Goal: Task Accomplishment & Management: Complete application form

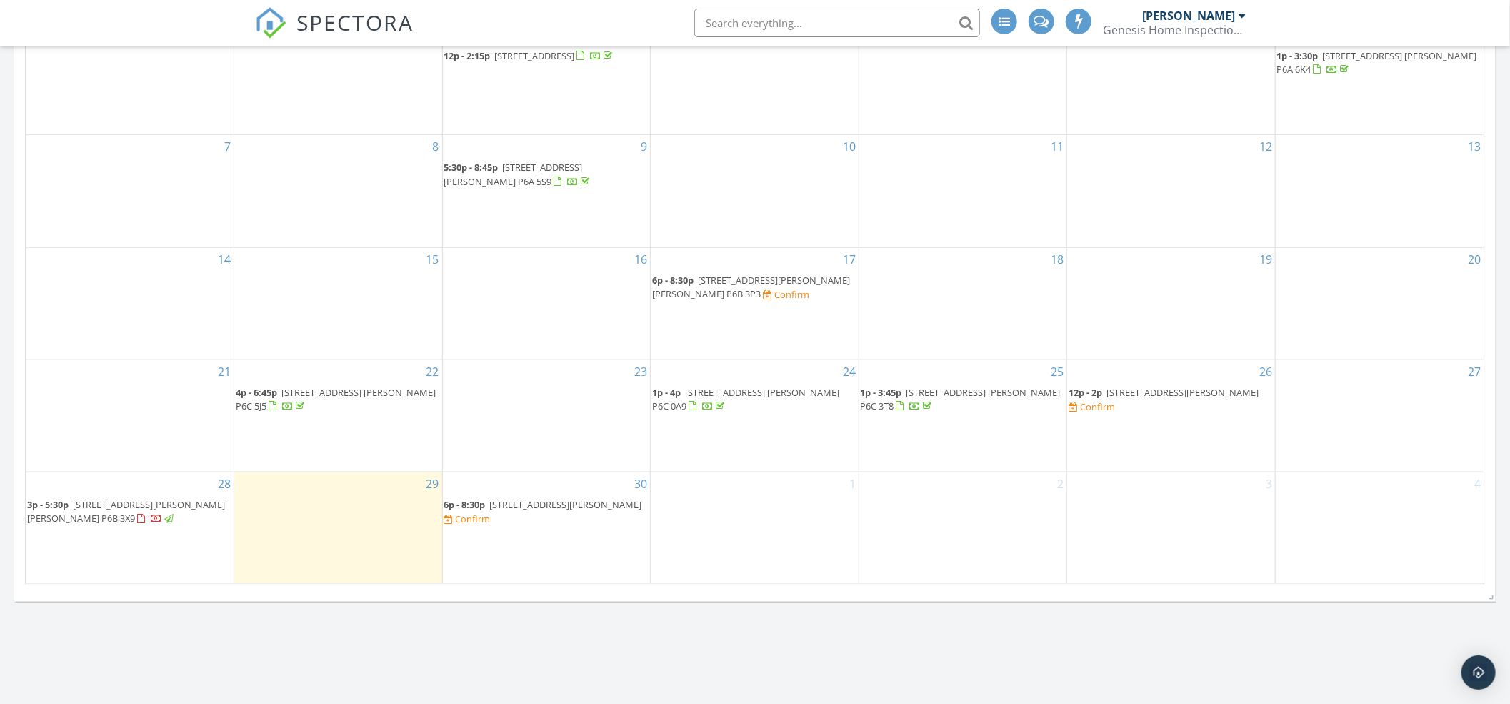
scroll to position [761, 0]
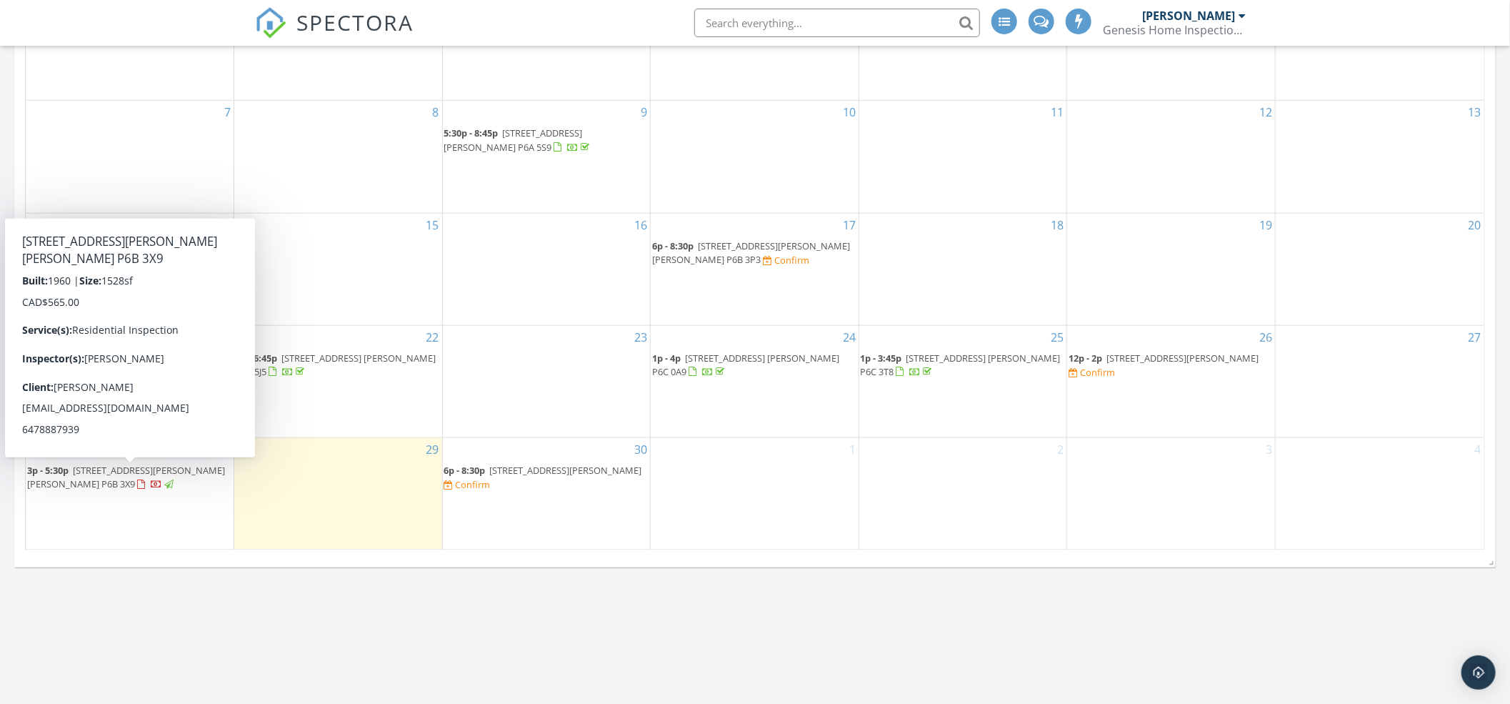
click at [168, 471] on span "42 Knox Ave, Sault Ste. Marie P6B 3X9" at bounding box center [126, 477] width 198 height 26
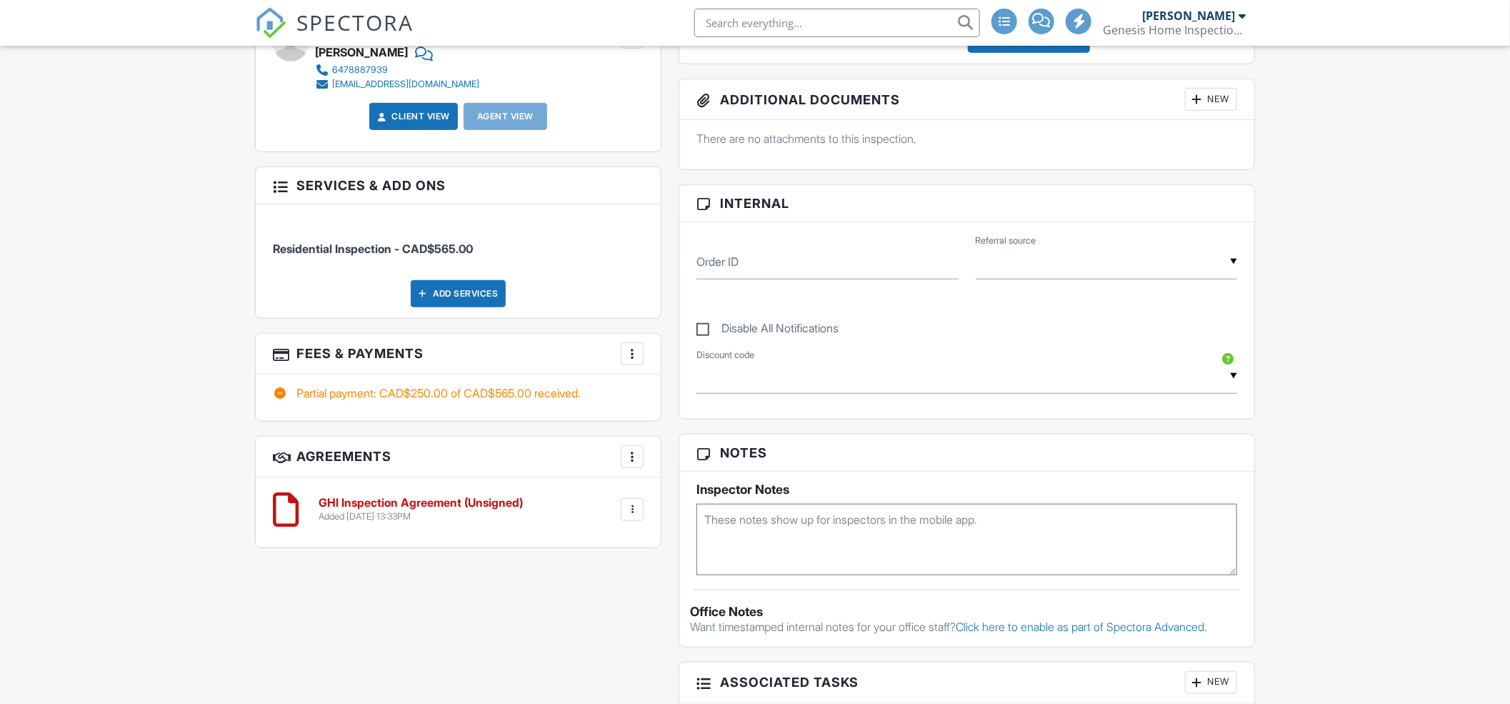
scroll to position [571, 0]
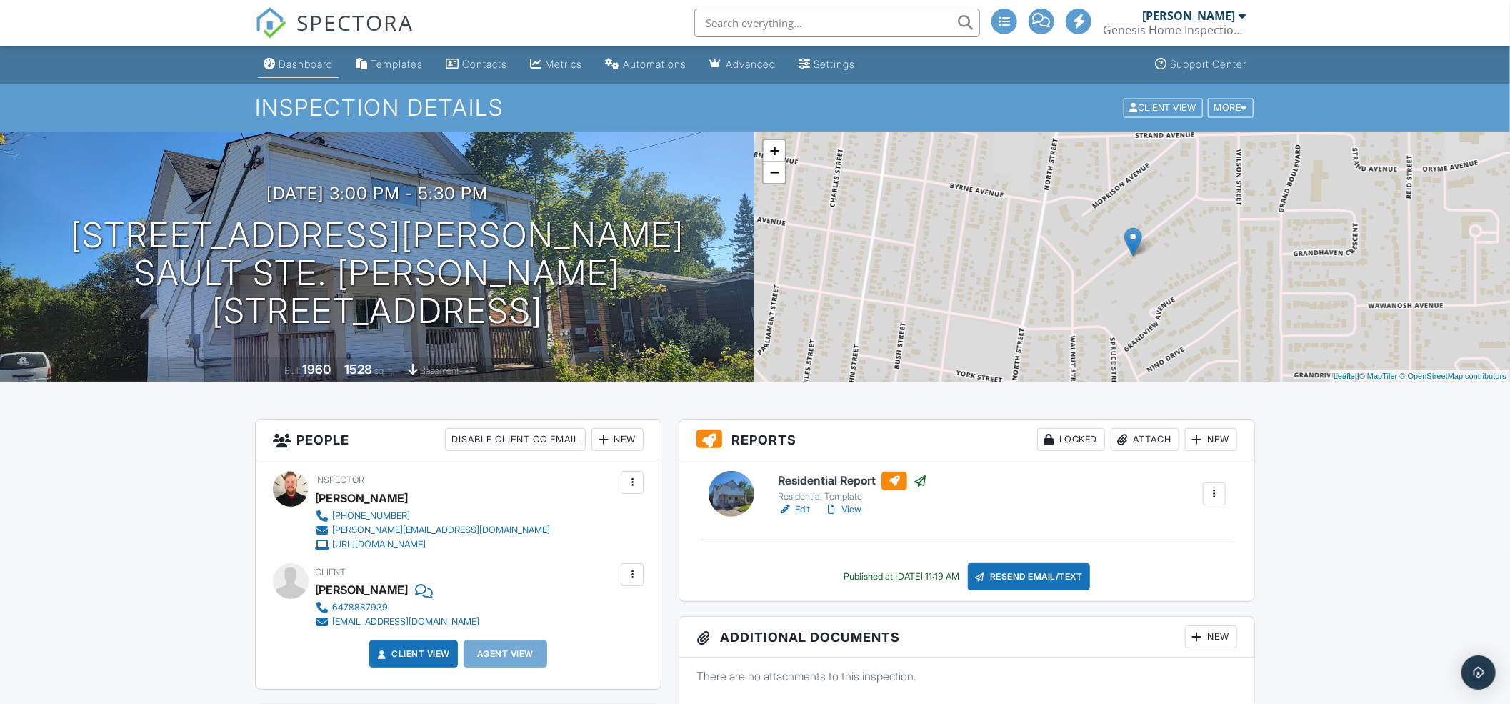
click at [284, 59] on div "Dashboard" at bounding box center [306, 64] width 54 height 12
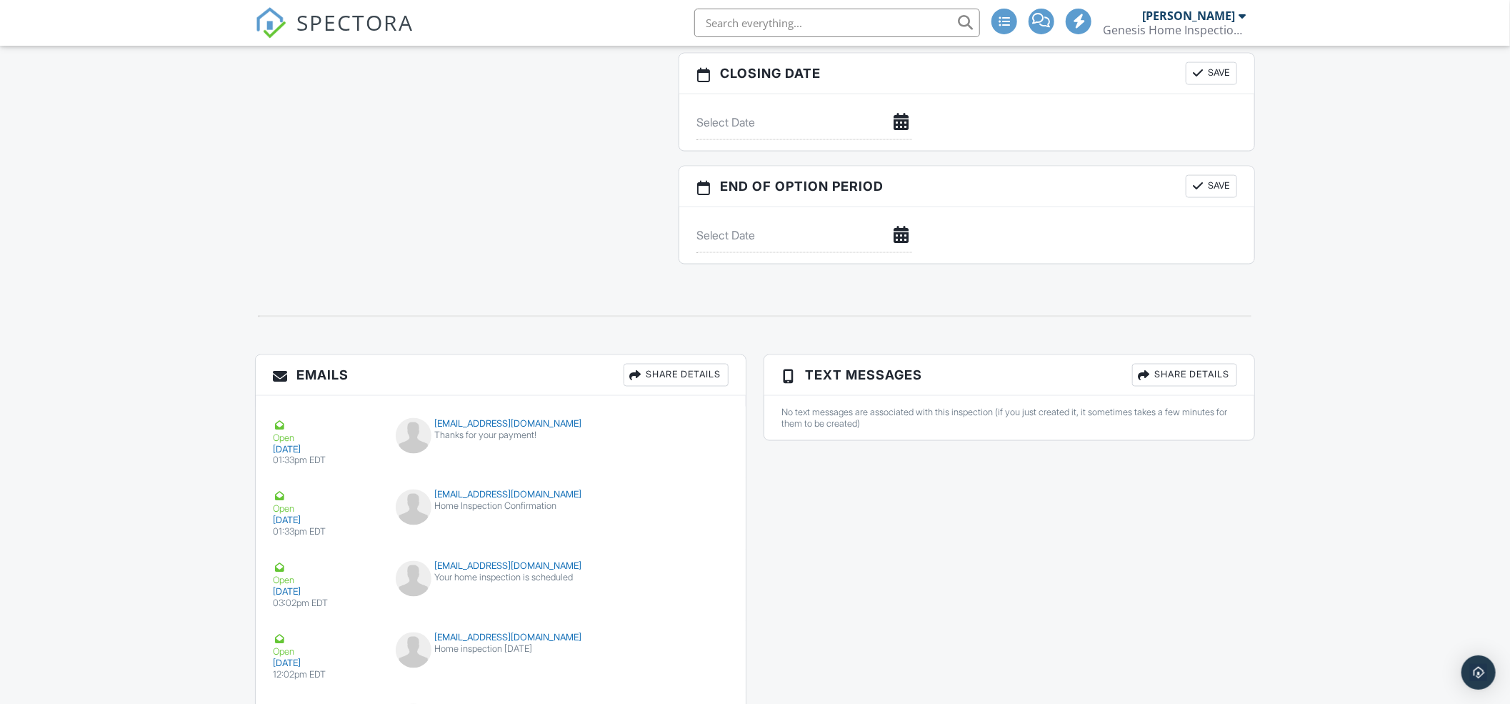
scroll to position [1560, 0]
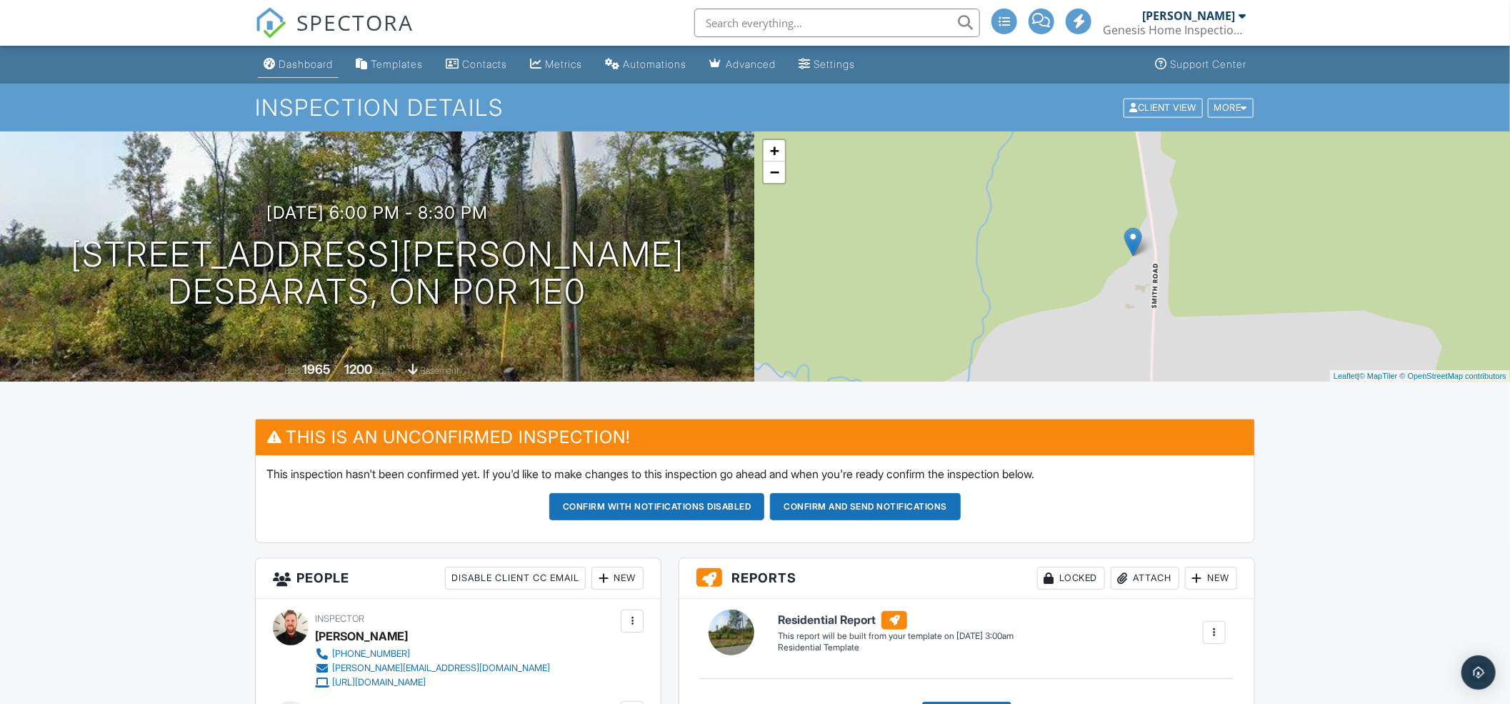
click at [276, 70] on link "Dashboard" at bounding box center [298, 64] width 81 height 26
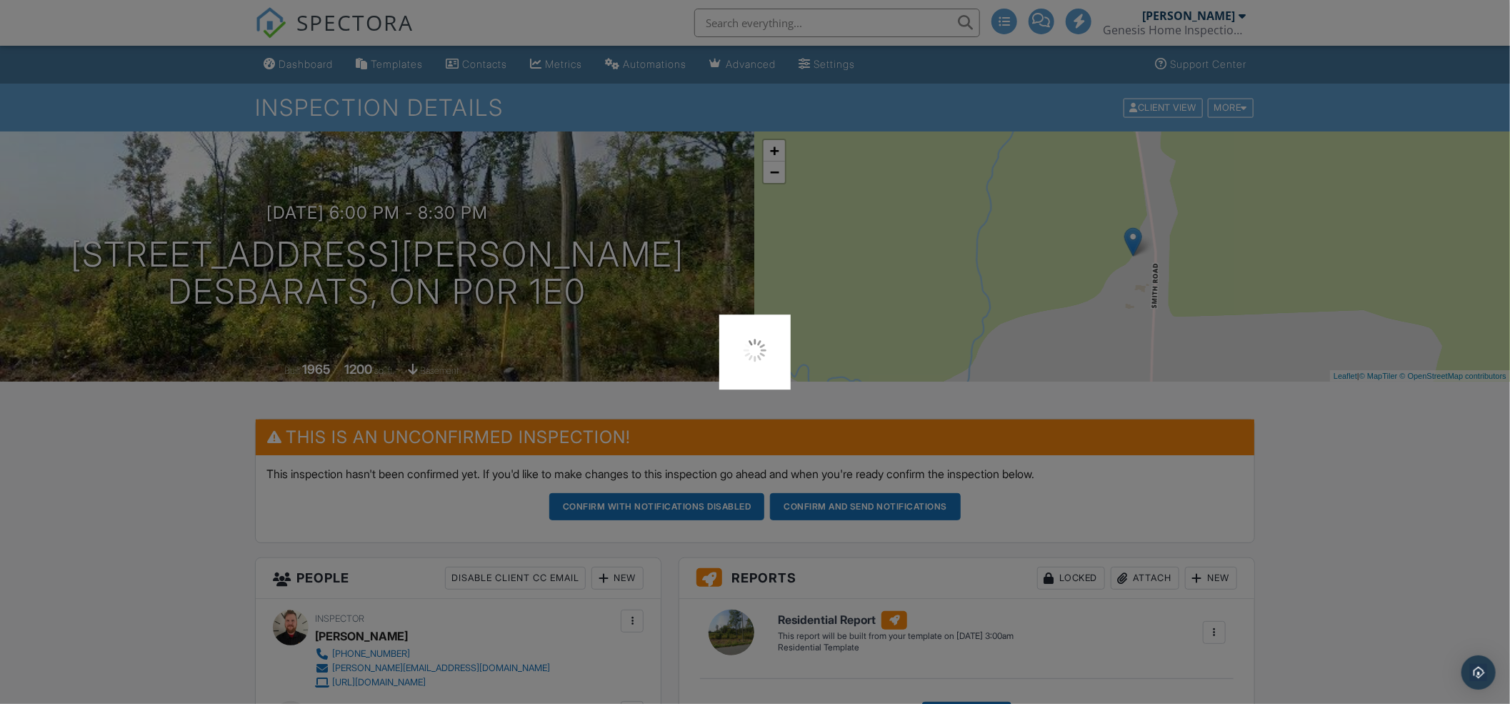
click at [212, 56] on div at bounding box center [755, 352] width 1510 height 704
click at [279, 63] on div at bounding box center [755, 352] width 1510 height 704
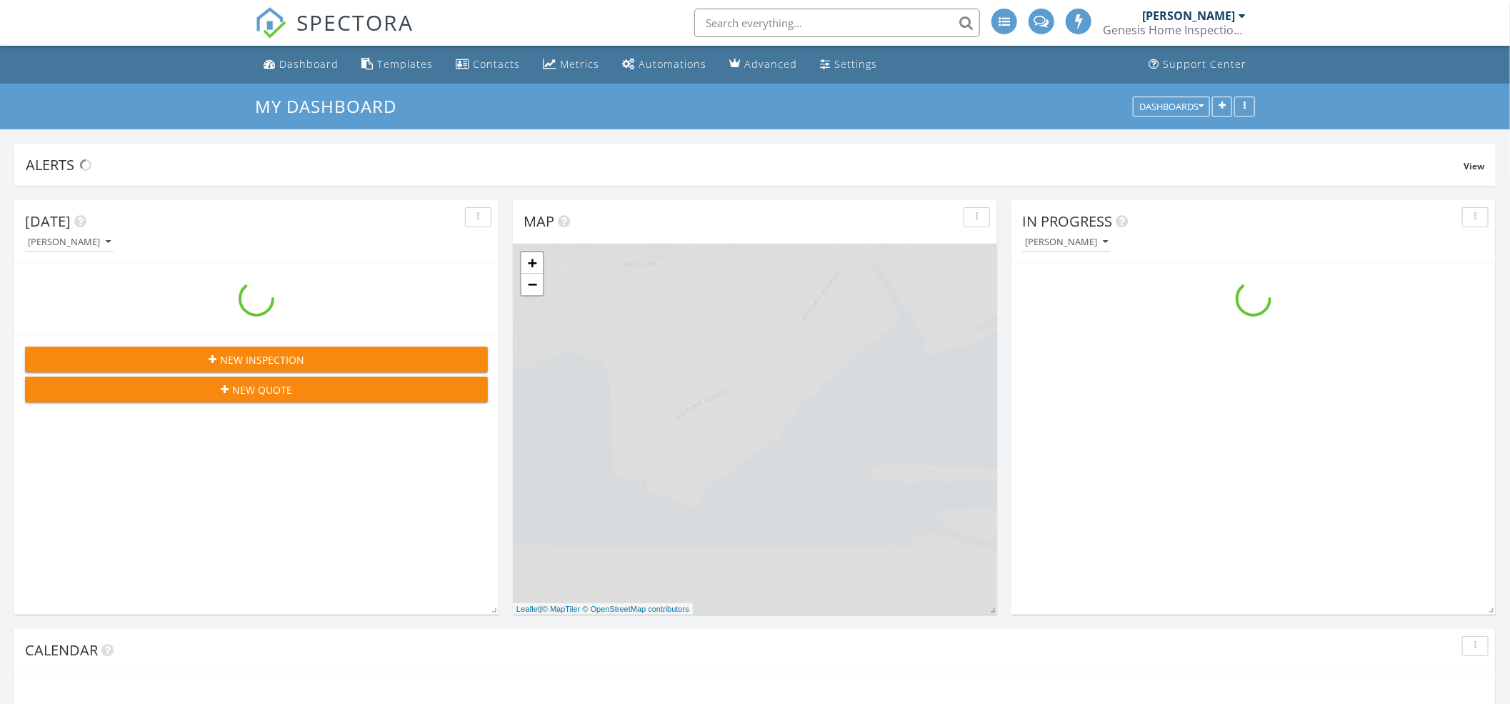
scroll to position [1329, 1539]
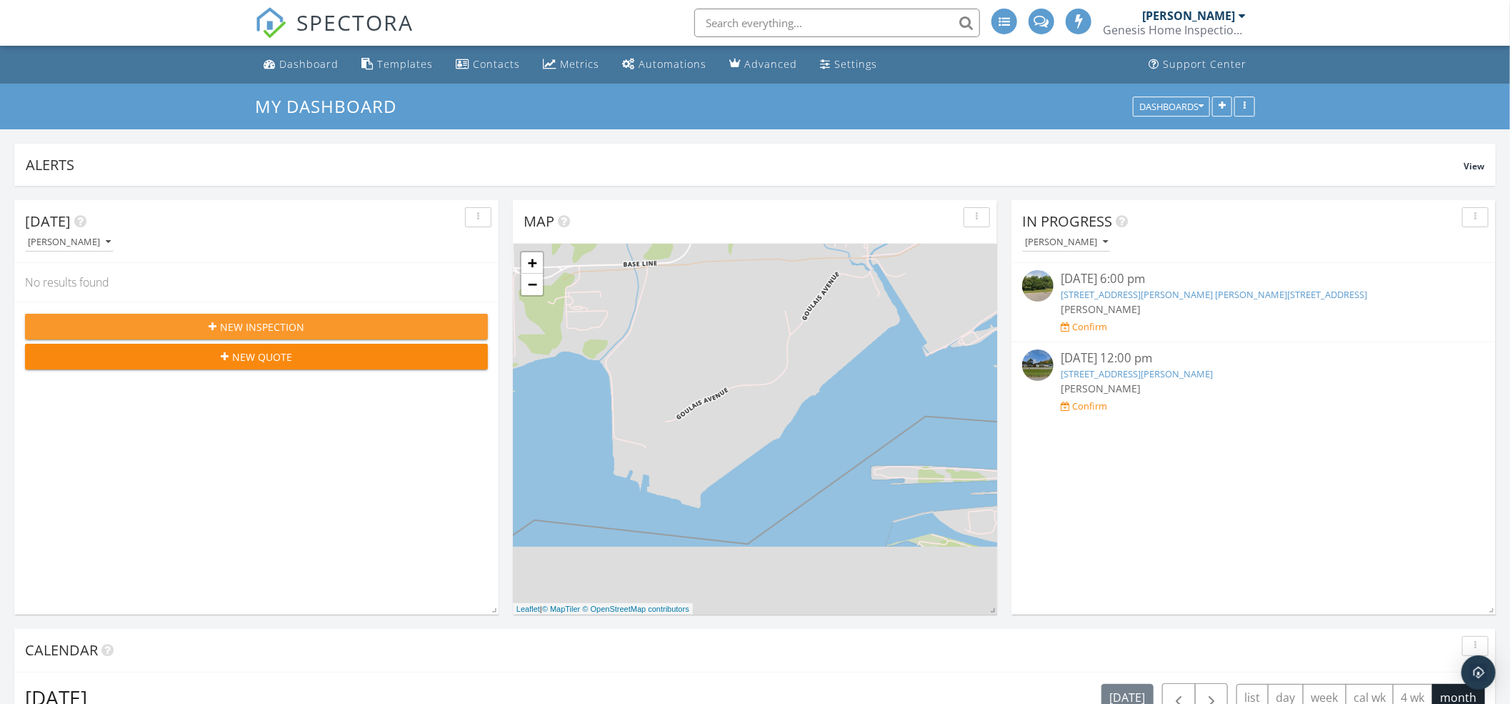
drag, startPoint x: 324, startPoint y: 317, endPoint x: 324, endPoint y: 309, distance: 7.9
click at [324, 309] on div "New Inspection New Quote" at bounding box center [256, 340] width 484 height 79
click at [324, 314] on button "New Inspection" at bounding box center [256, 327] width 463 height 26
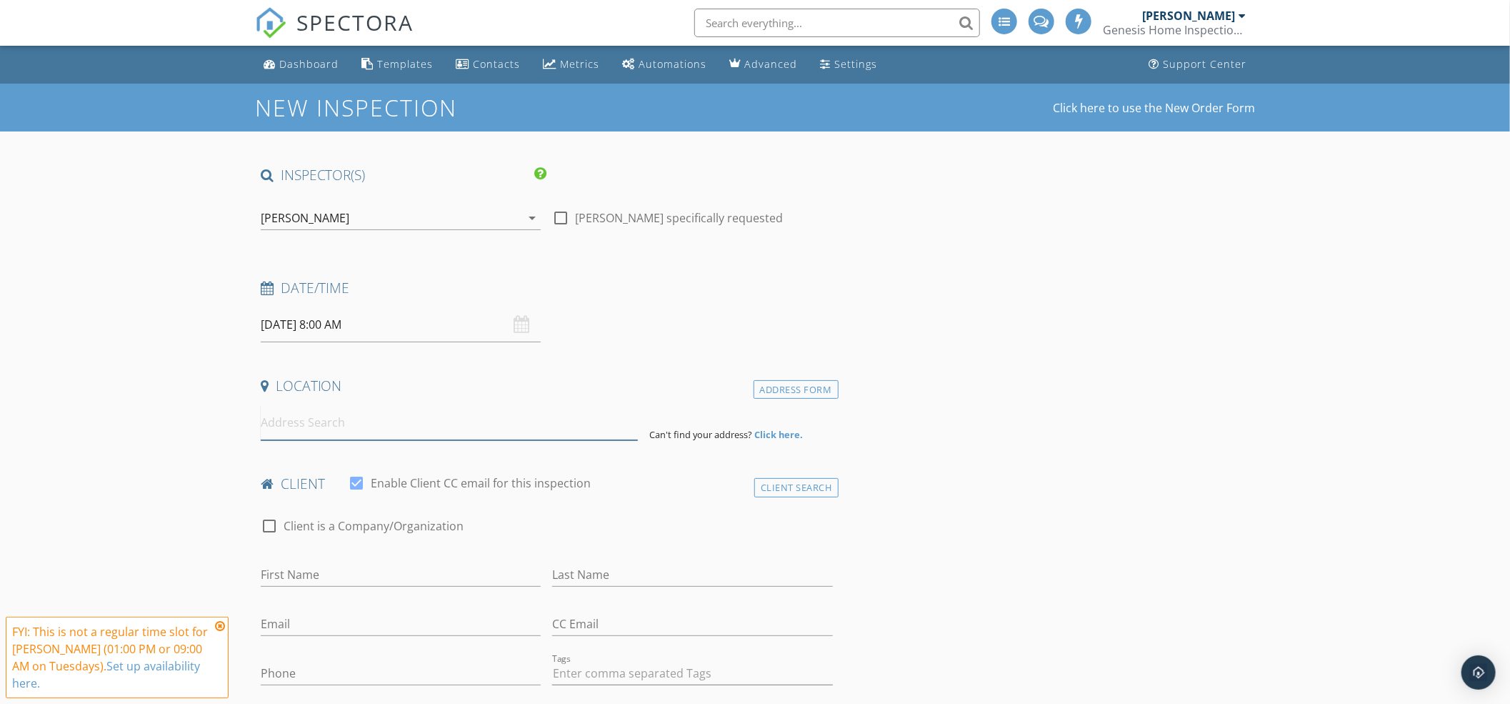
click at [395, 421] on input at bounding box center [449, 422] width 377 height 35
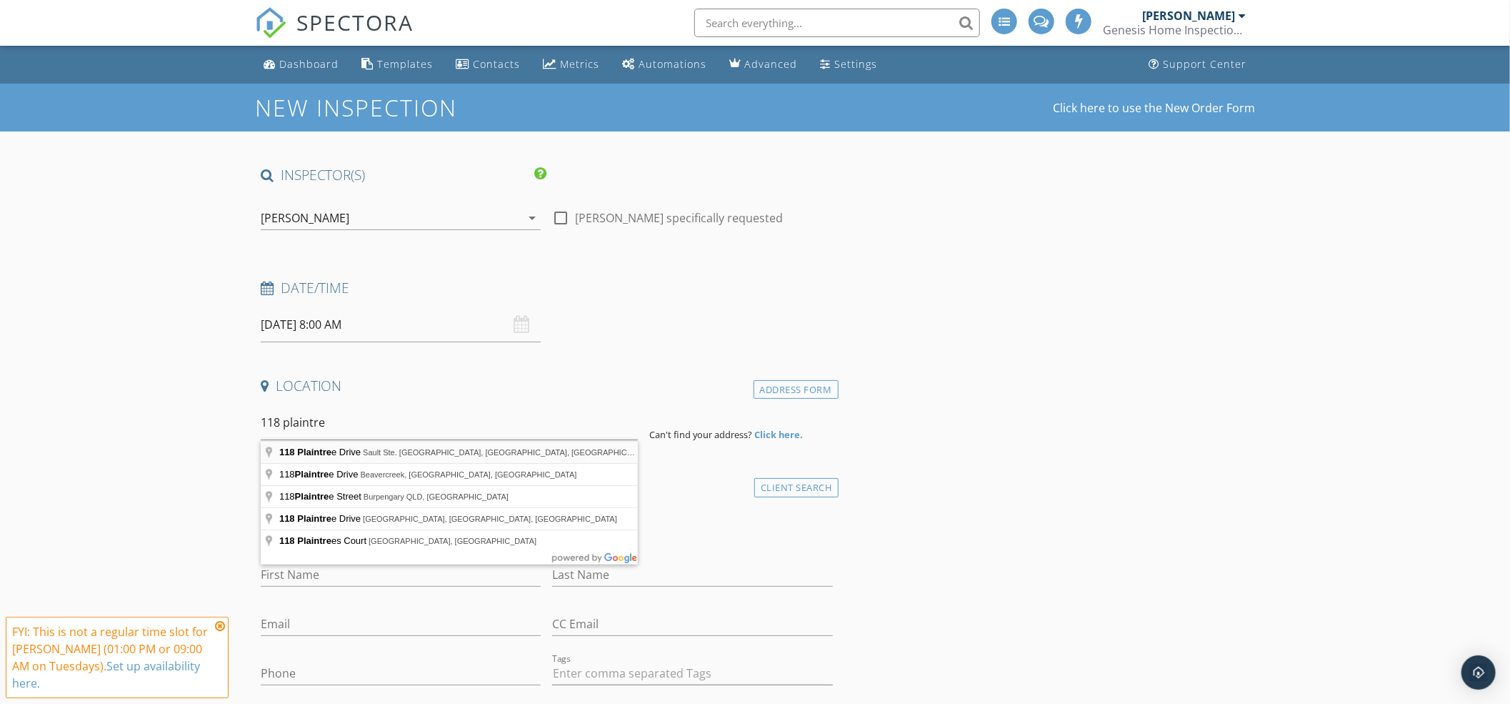
type input "118 Plaintree Drive, Sault Ste. Marie, ON, Canada"
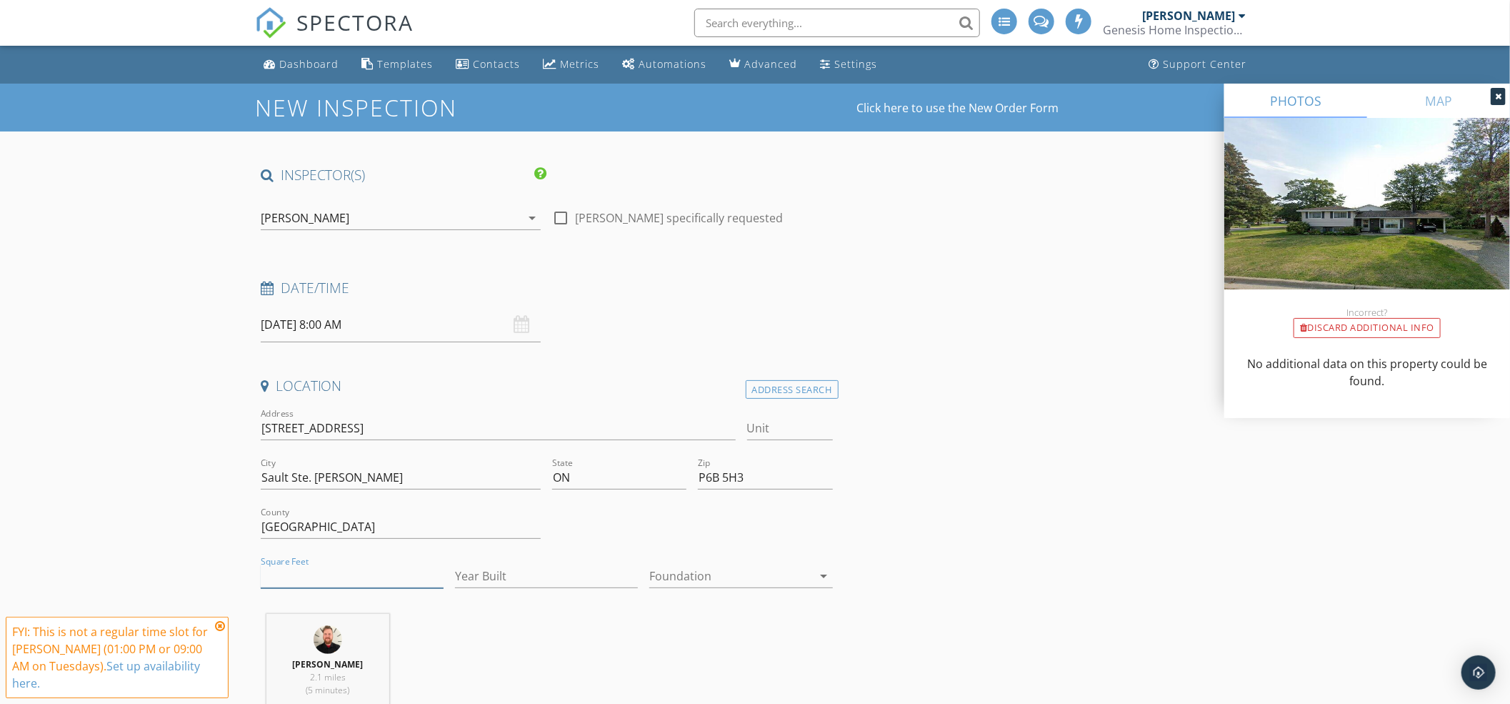
click at [314, 587] on input "Square Feet" at bounding box center [352, 576] width 183 height 24
type input "1200"
click at [523, 570] on input "Year Built" at bounding box center [546, 576] width 183 height 24
type input "1969"
click at [670, 556] on div "Foundation arrow_drop_down" at bounding box center [740, 579] width 183 height 46
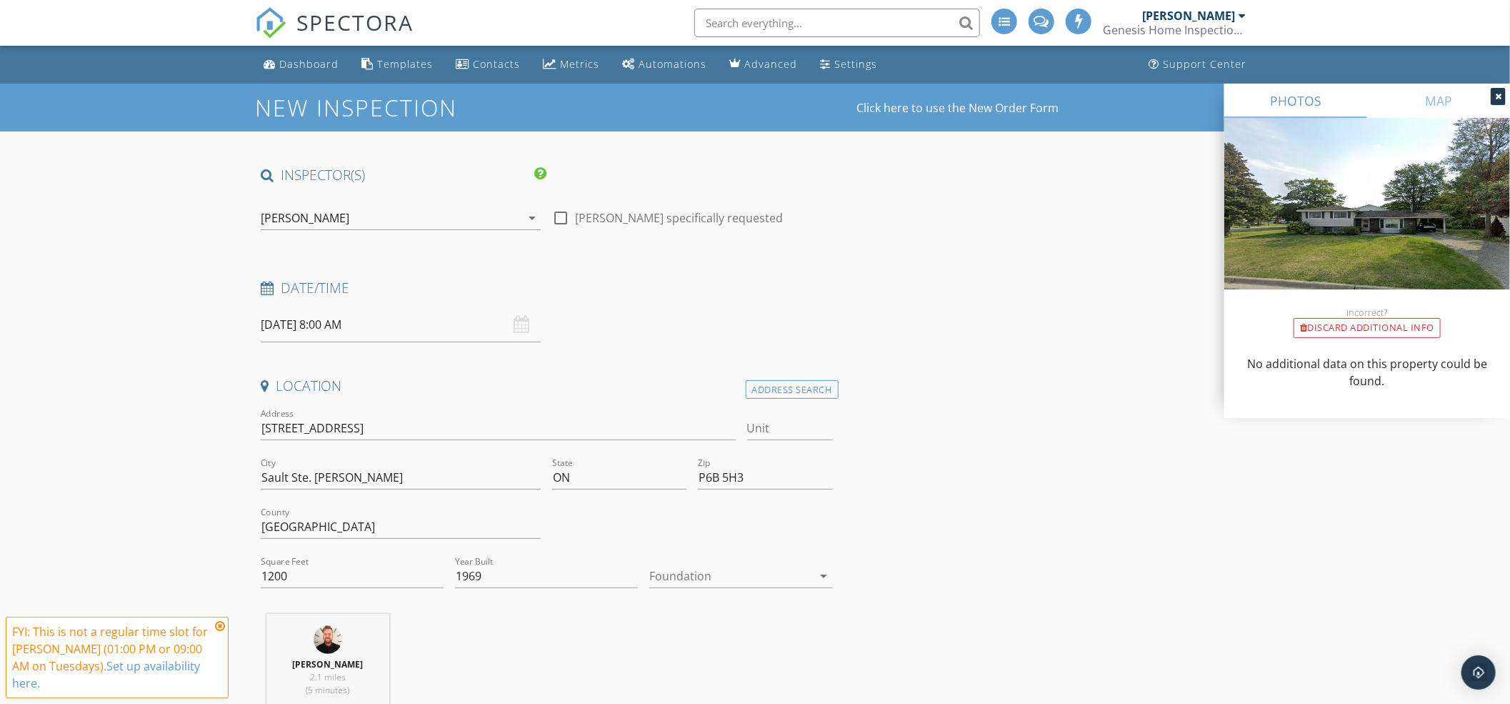
click at [674, 566] on div at bounding box center [730, 575] width 163 height 23
click at [686, 605] on div "Basement" at bounding box center [741, 616] width 160 height 34
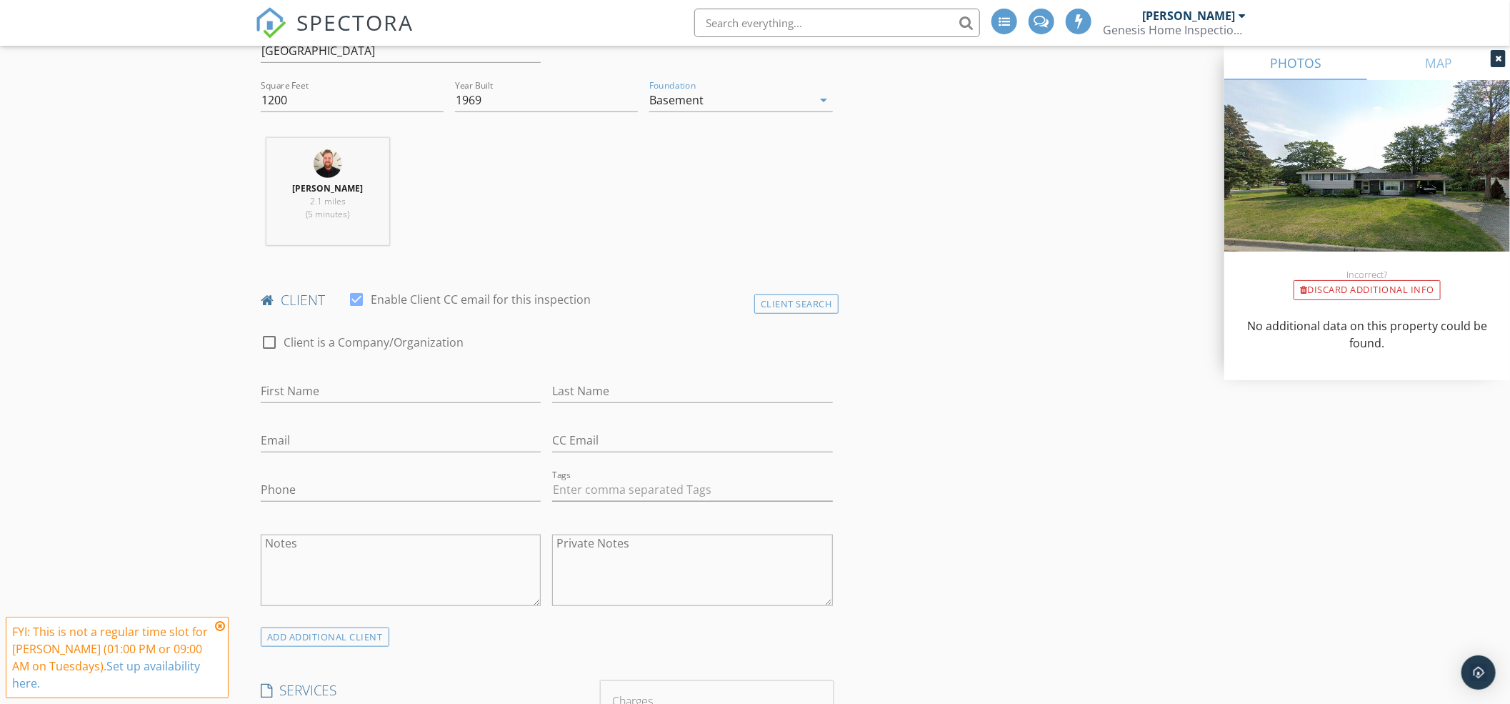
scroll to position [857, 0]
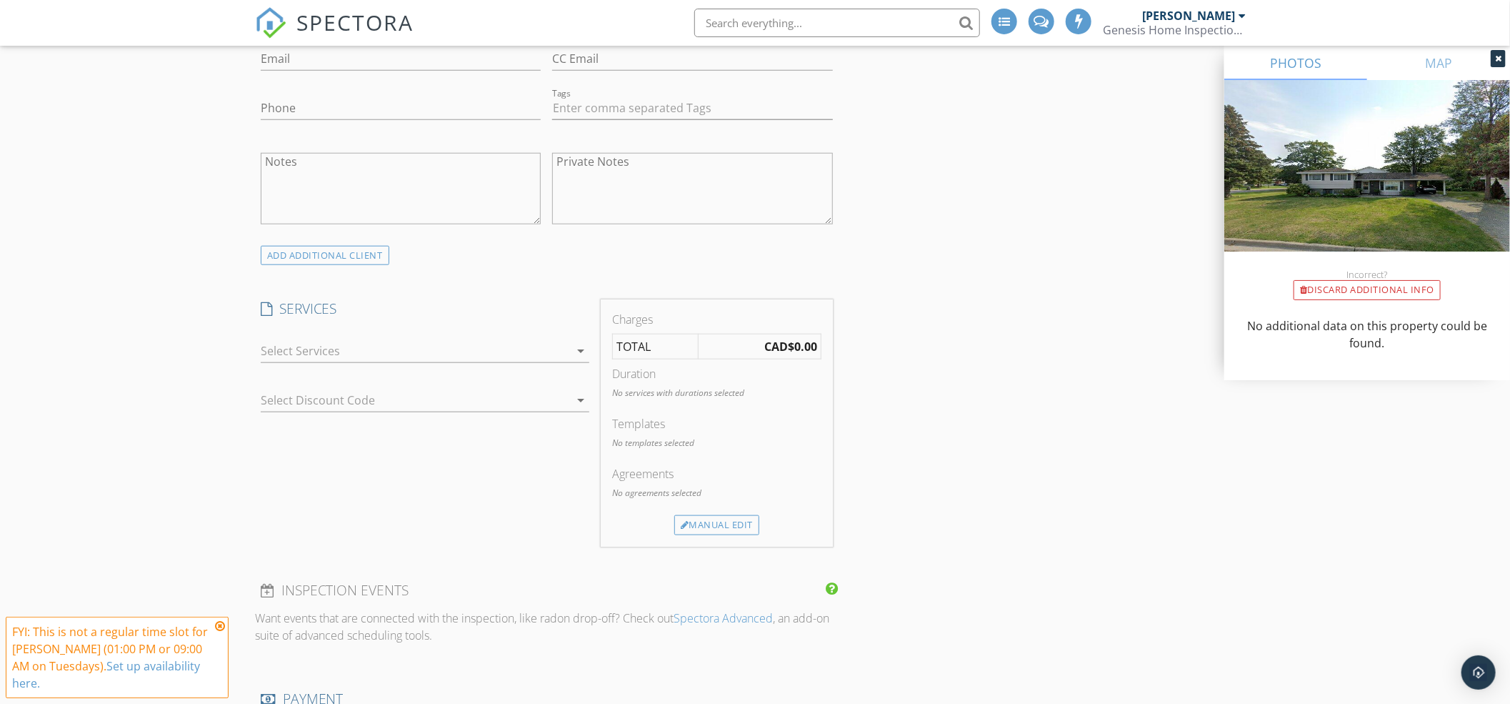
click at [420, 342] on div at bounding box center [415, 350] width 309 height 23
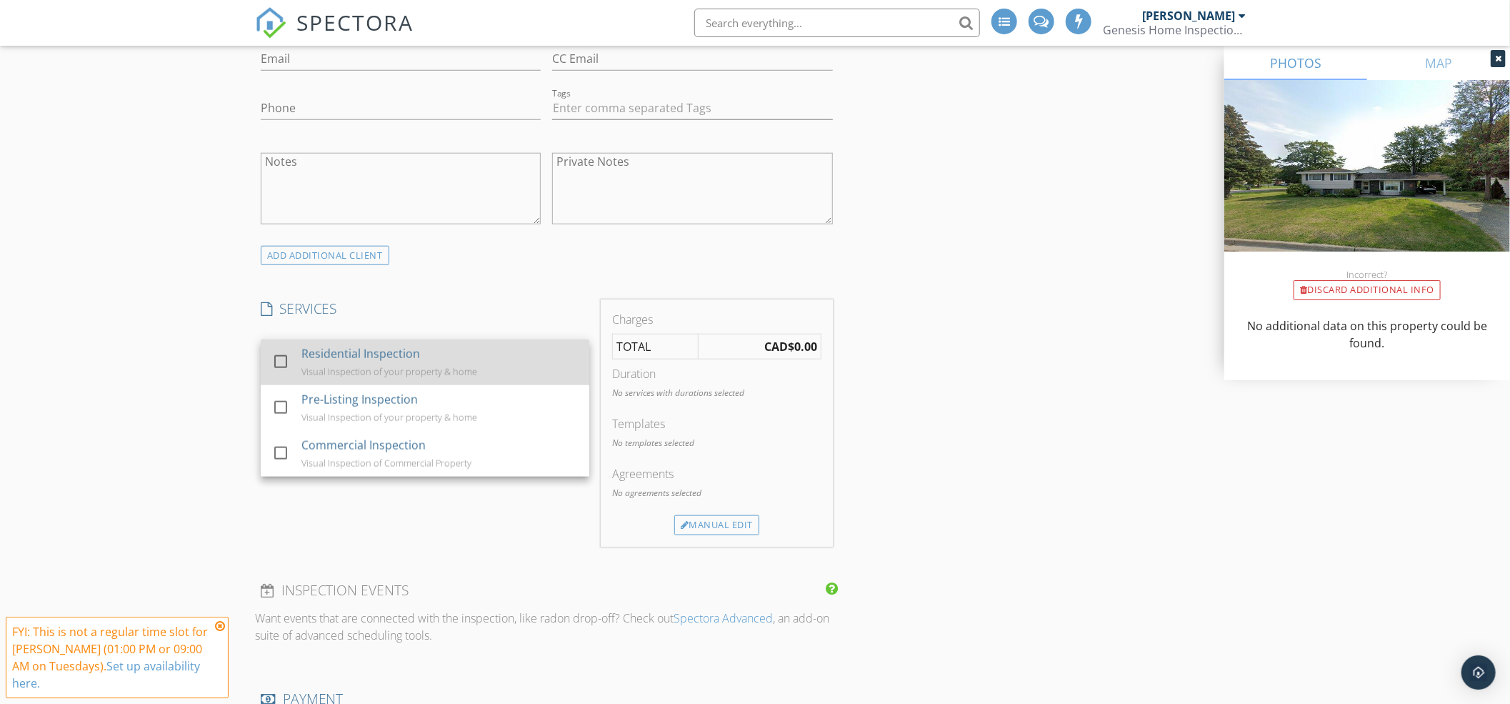
click at [418, 356] on div "Residential Inspection" at bounding box center [360, 353] width 119 height 17
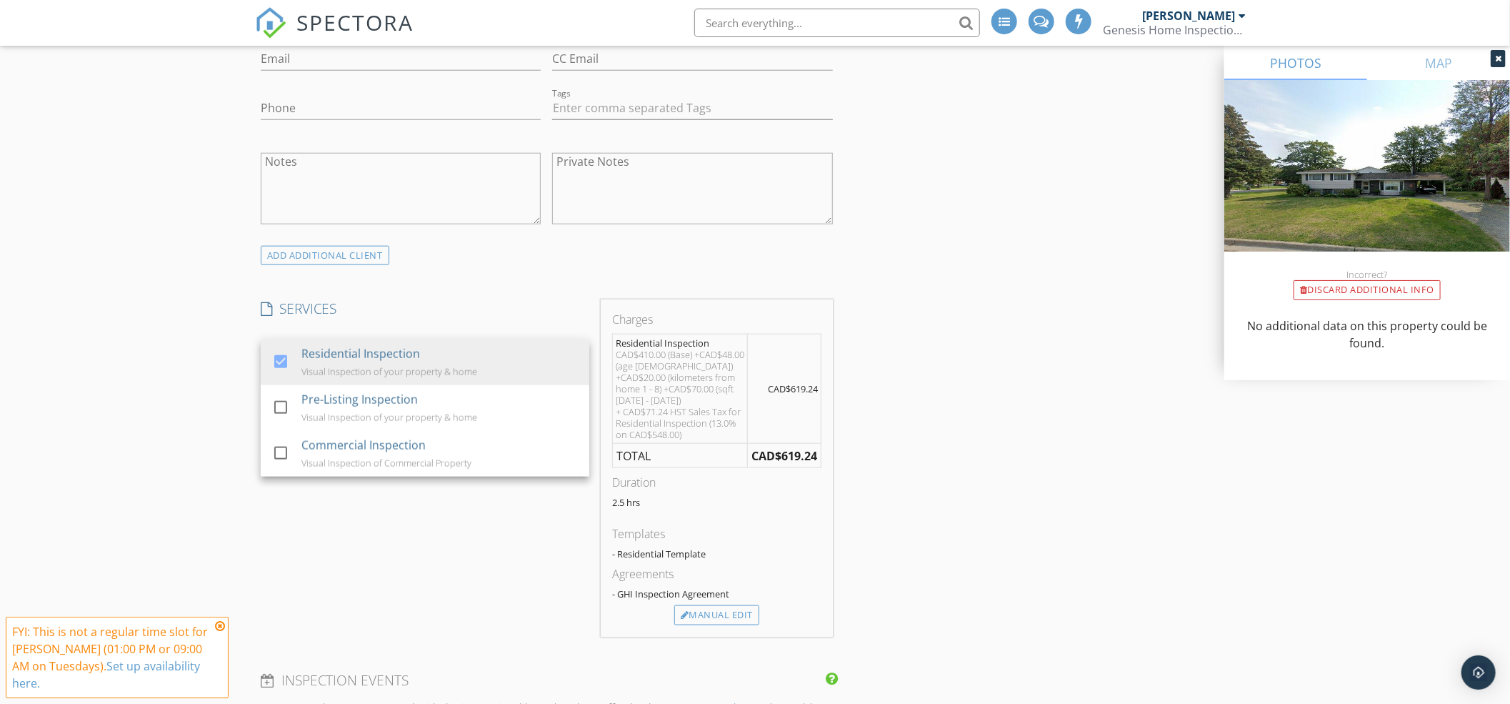
click at [997, 438] on div "INSPECTOR(S) check_box David Myhill PRIMARY David Myhill arrow_drop_down check_…" at bounding box center [755, 603] width 1000 height 2589
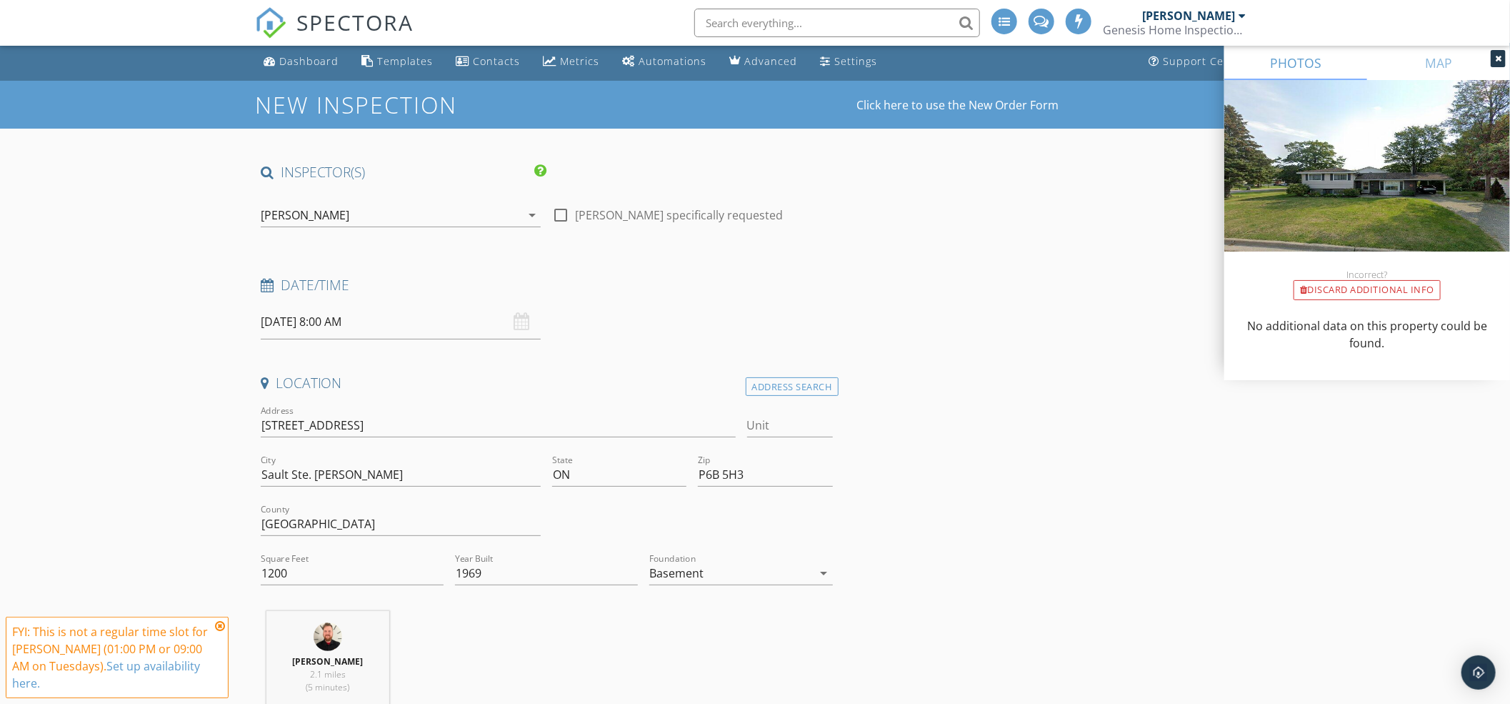
scroll to position [0, 0]
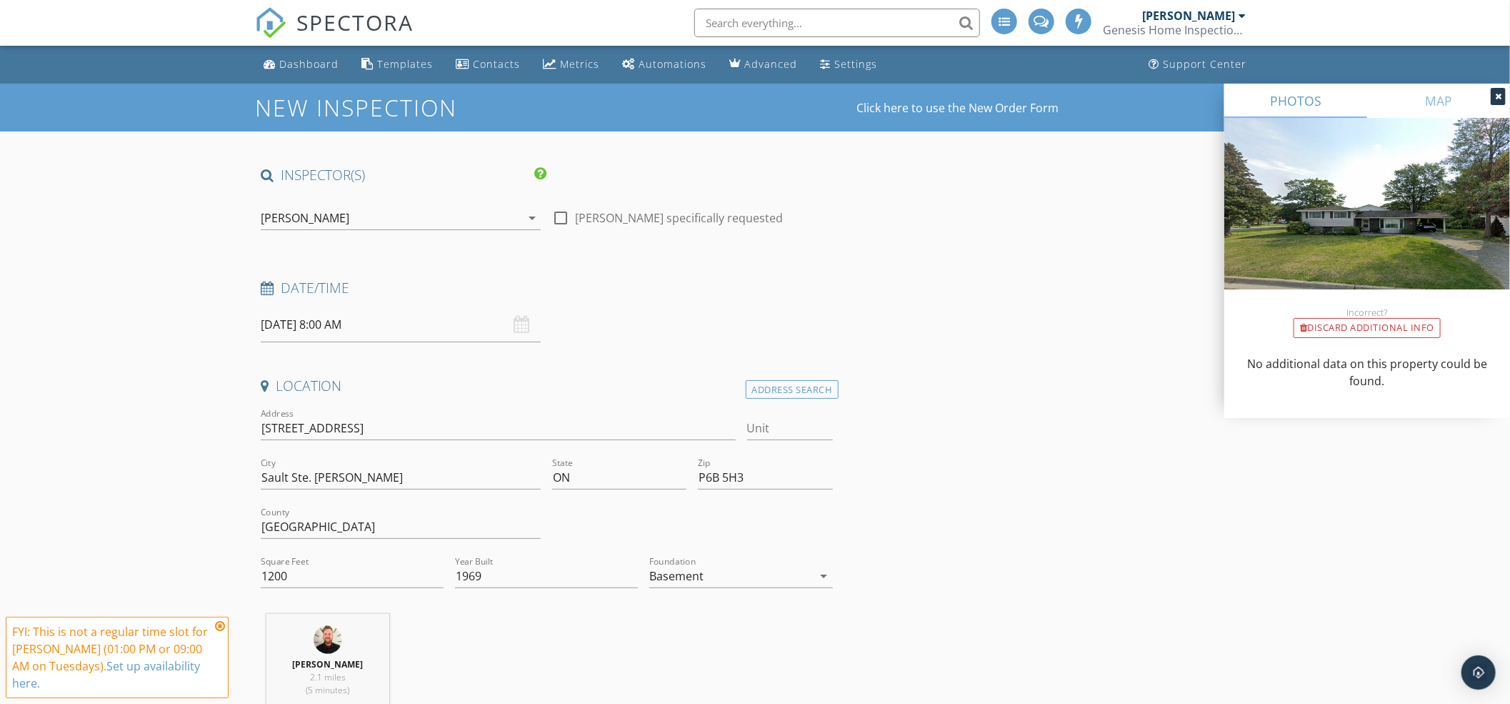
click at [406, 329] on input "30/09/2025 8:00 AM" at bounding box center [401, 324] width 280 height 35
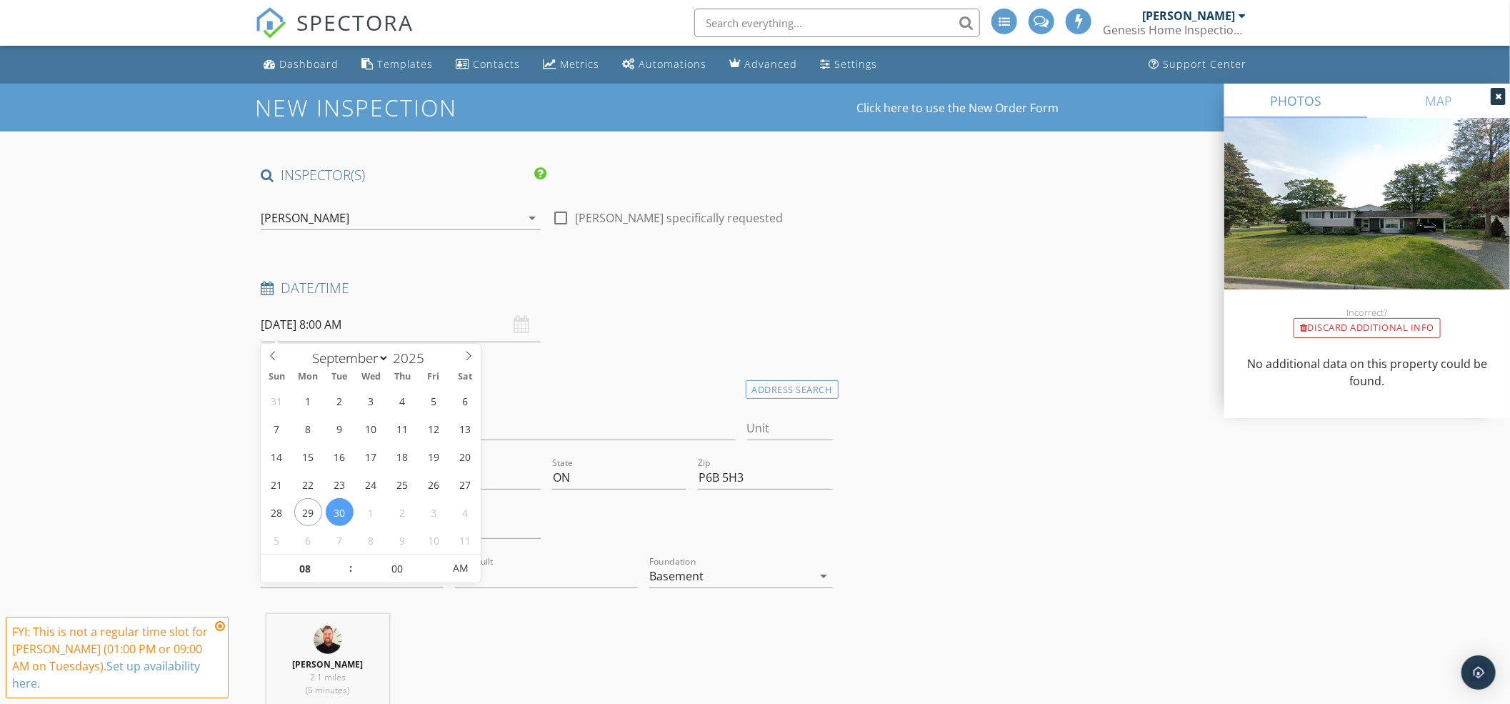
click at [350, 561] on span ":" at bounding box center [351, 568] width 4 height 29
type input "09"
type input "30/09/2025 9:00 AM"
click at [346, 561] on span at bounding box center [344, 561] width 10 height 14
type input "10"
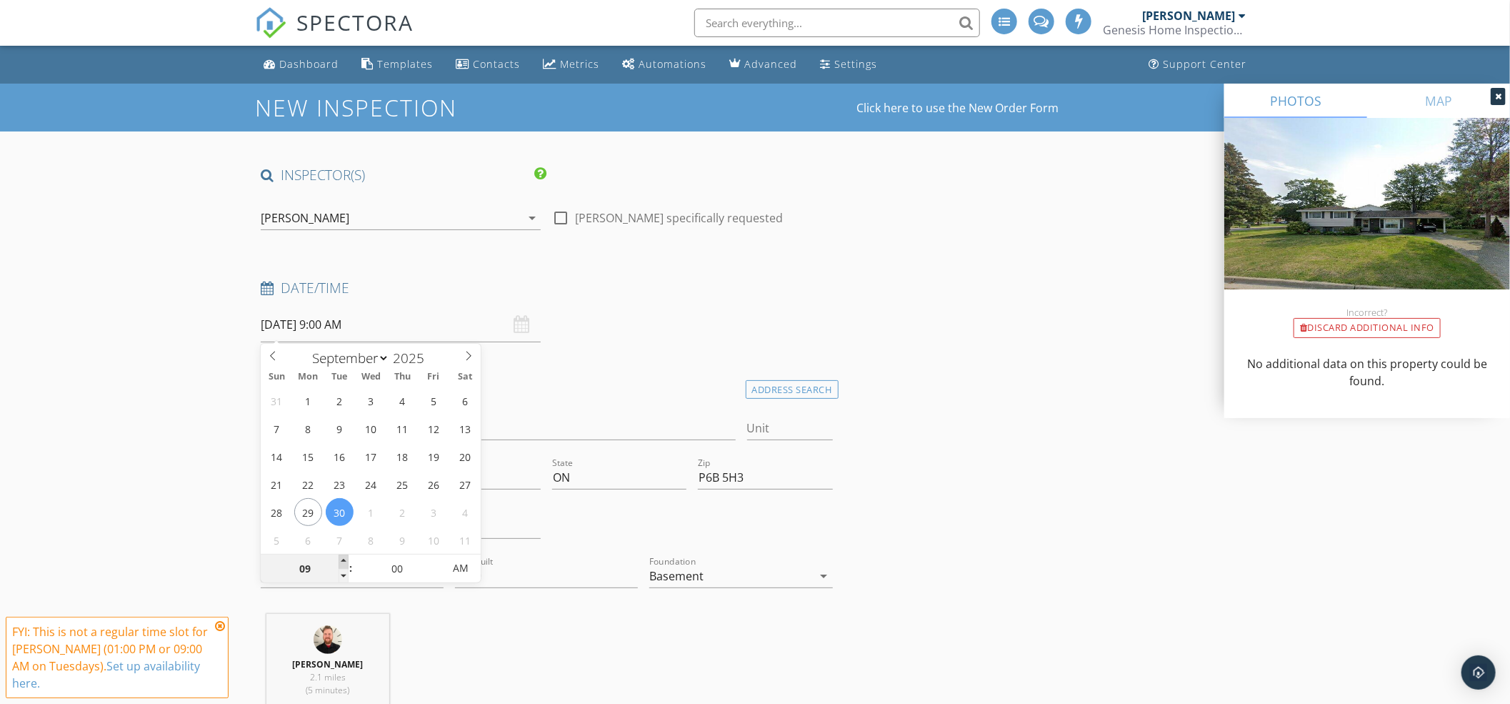
type input "30/09/2025 10:00 AM"
click at [346, 561] on span at bounding box center [344, 561] width 10 height 14
type input "11"
type input "30/09/2025 11:00 AM"
click at [346, 561] on span at bounding box center [344, 561] width 10 height 14
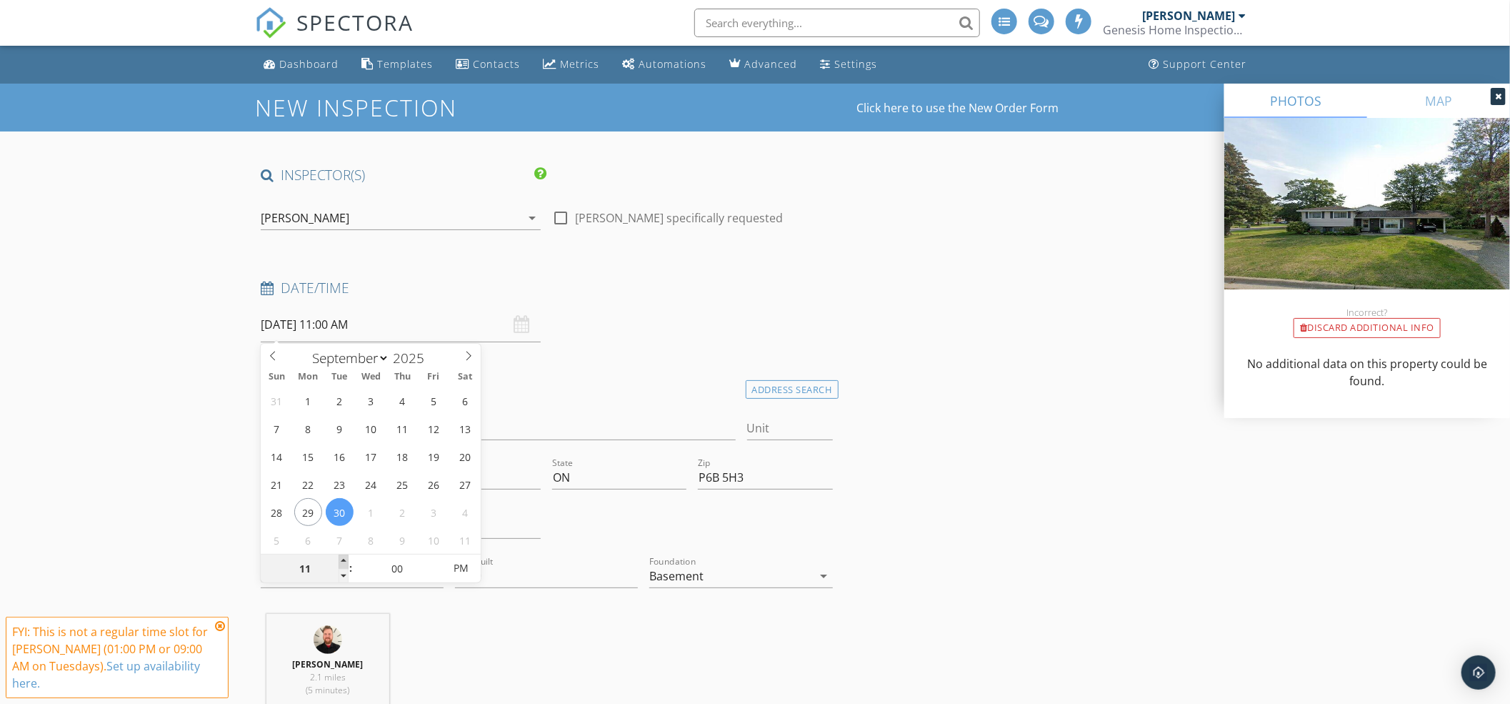
type input "12"
type input "30/09/2025 12:00 PM"
click at [346, 561] on span at bounding box center [344, 561] width 10 height 14
type input "01"
type input "30/09/2025 1:00 PM"
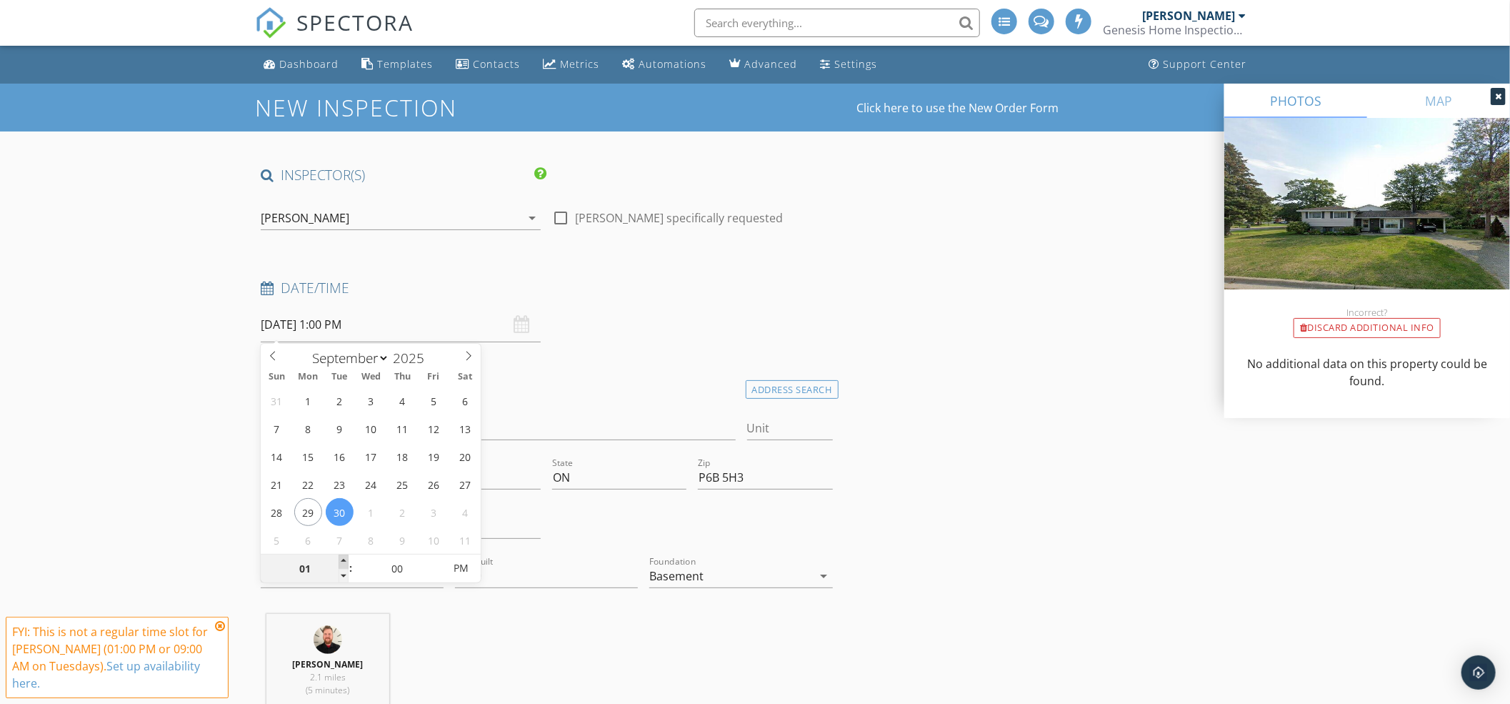
click at [346, 561] on span at bounding box center [344, 561] width 10 height 14
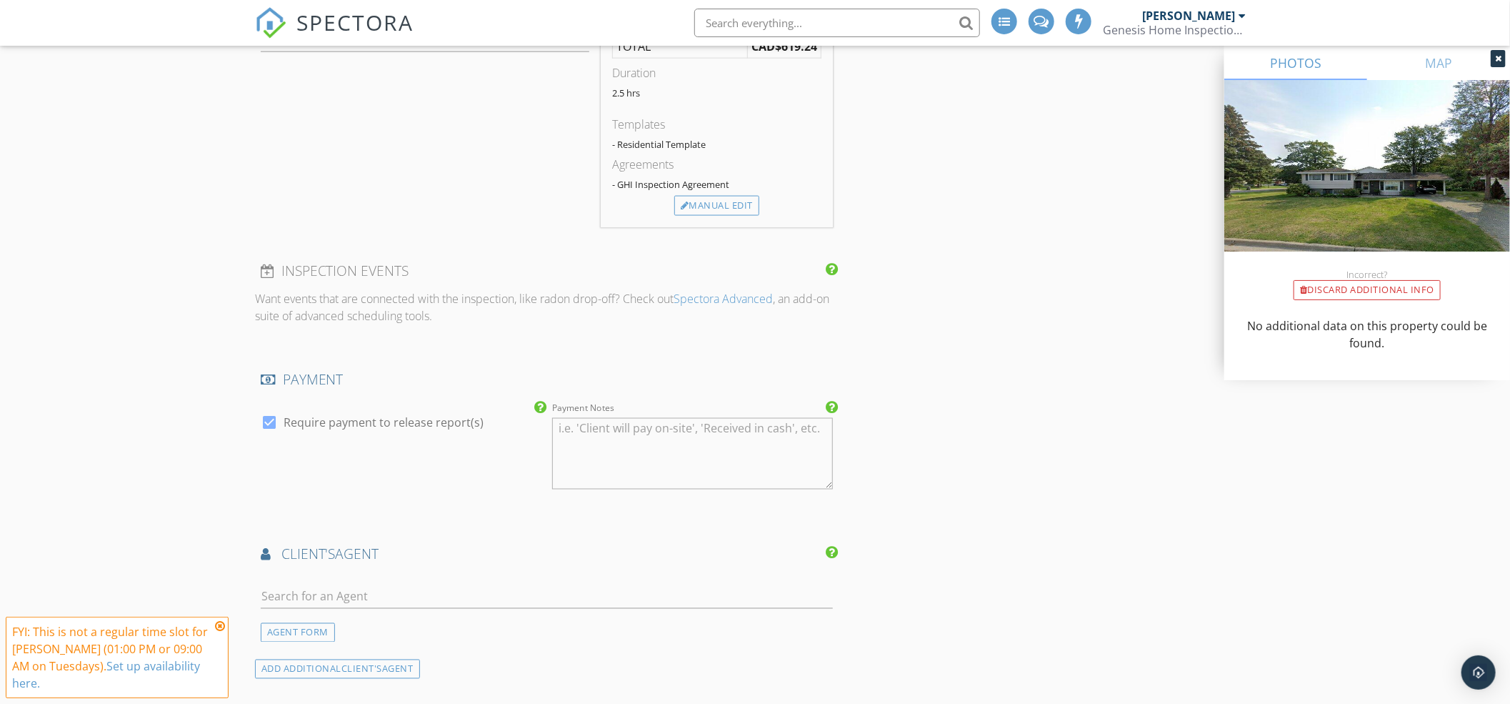
scroll to position [1428, 0]
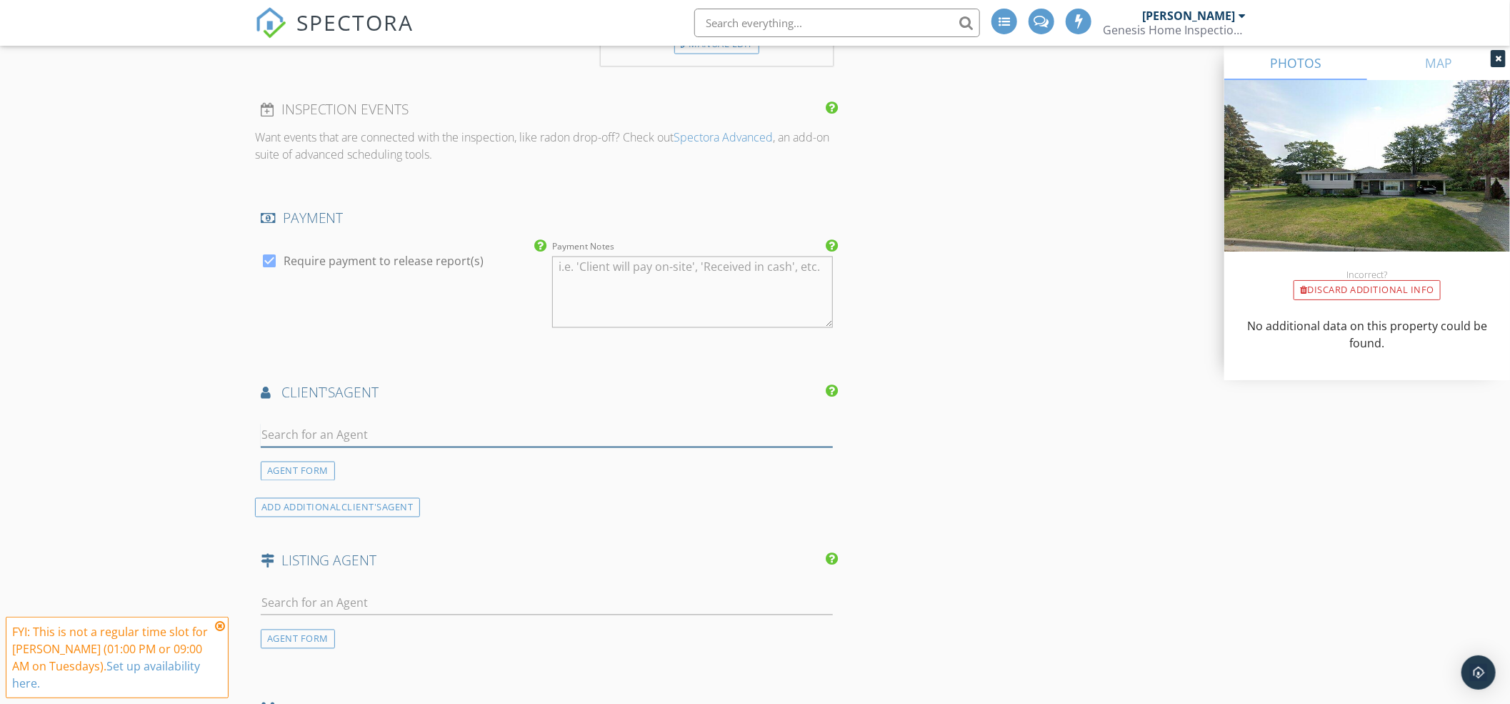
click at [376, 433] on input "text" at bounding box center [547, 436] width 572 height 24
type input "Dhaff"
click at [359, 476] on div "EXP Realty" at bounding box center [345, 474] width 89 height 11
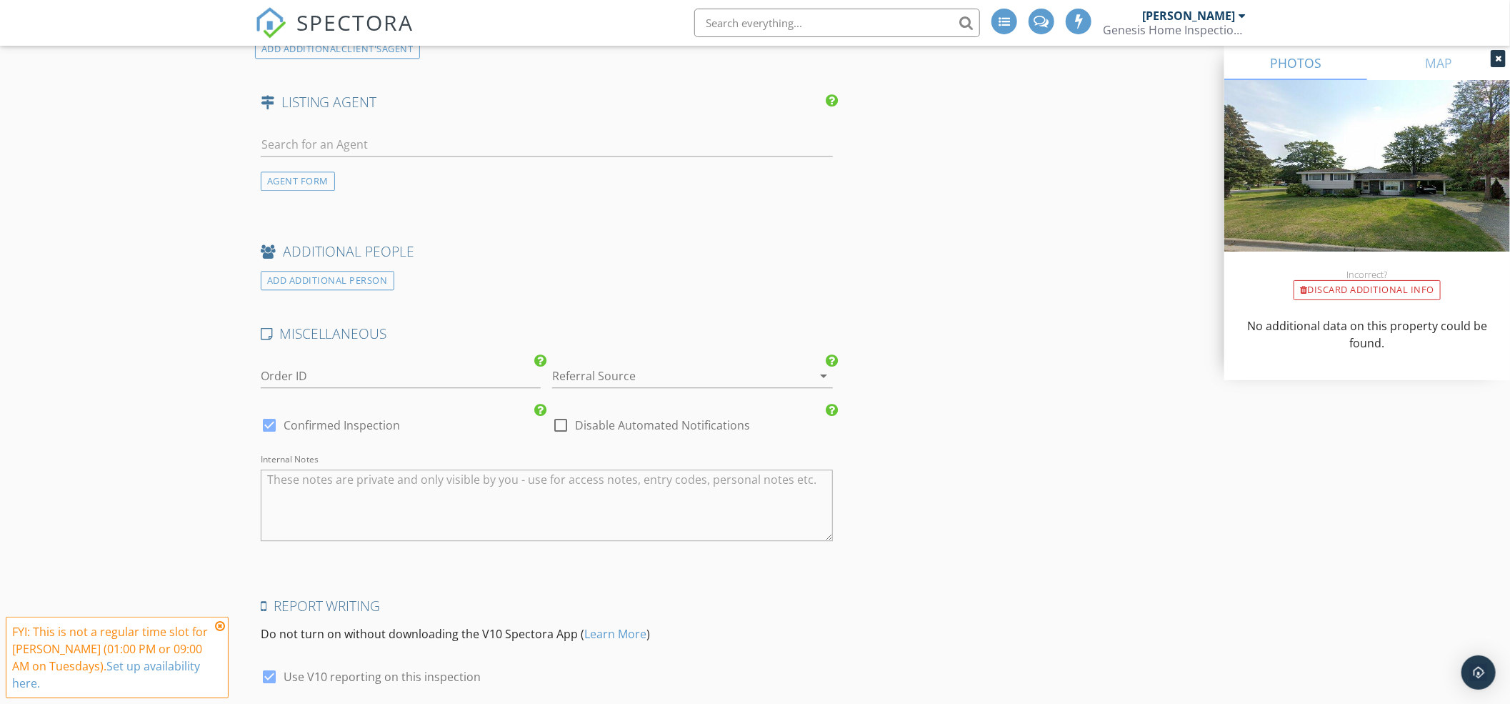
scroll to position [2263, 0]
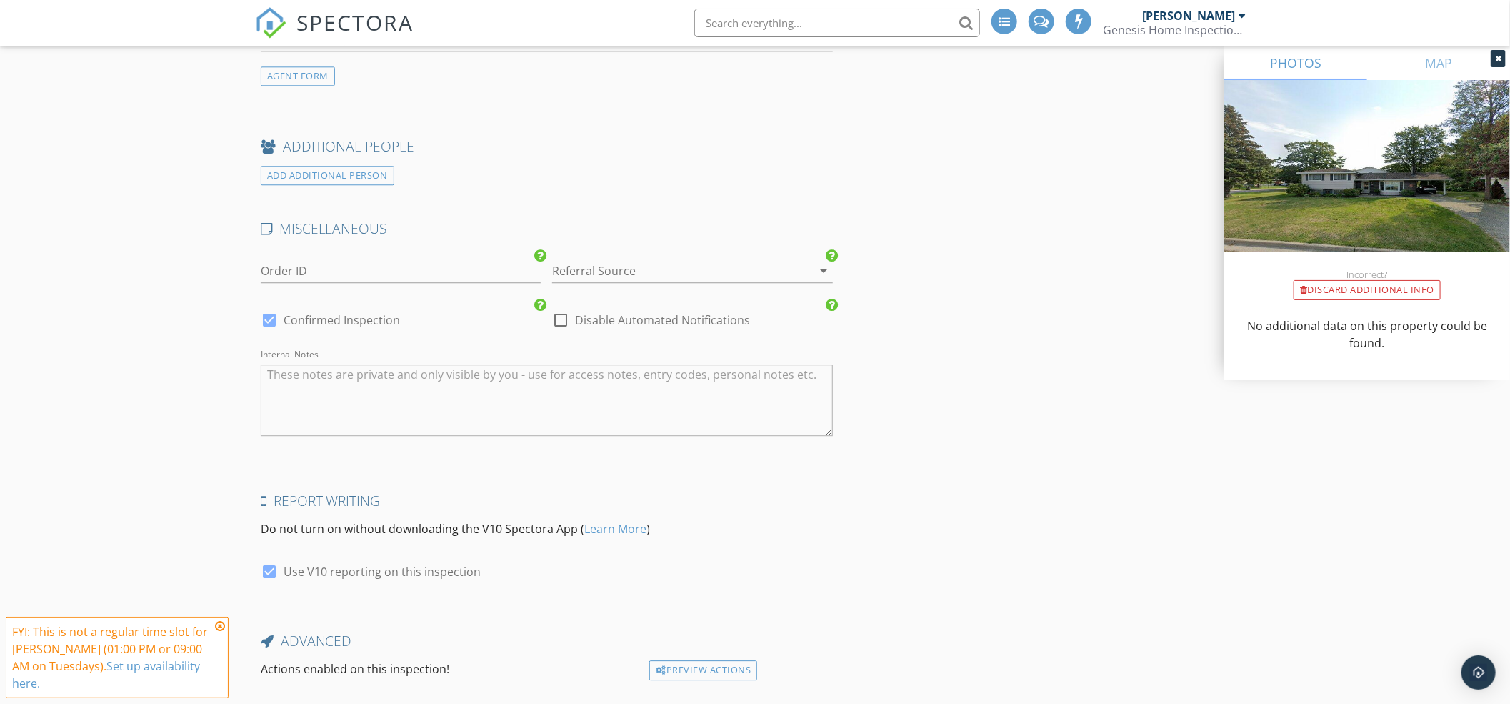
click at [269, 309] on div at bounding box center [269, 320] width 24 height 24
checkbox input "false"
checkbox input "true"
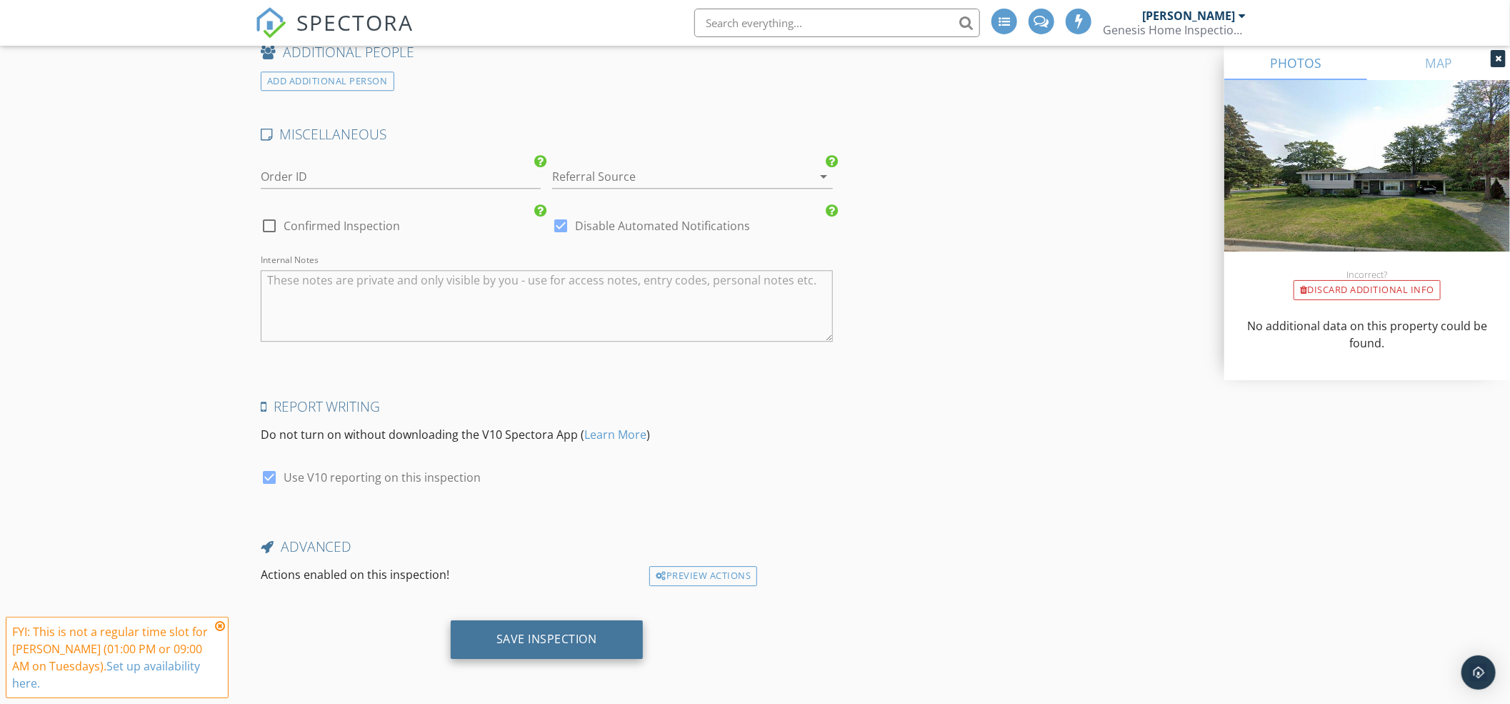
click at [485, 639] on div "Save Inspection" at bounding box center [547, 639] width 192 height 39
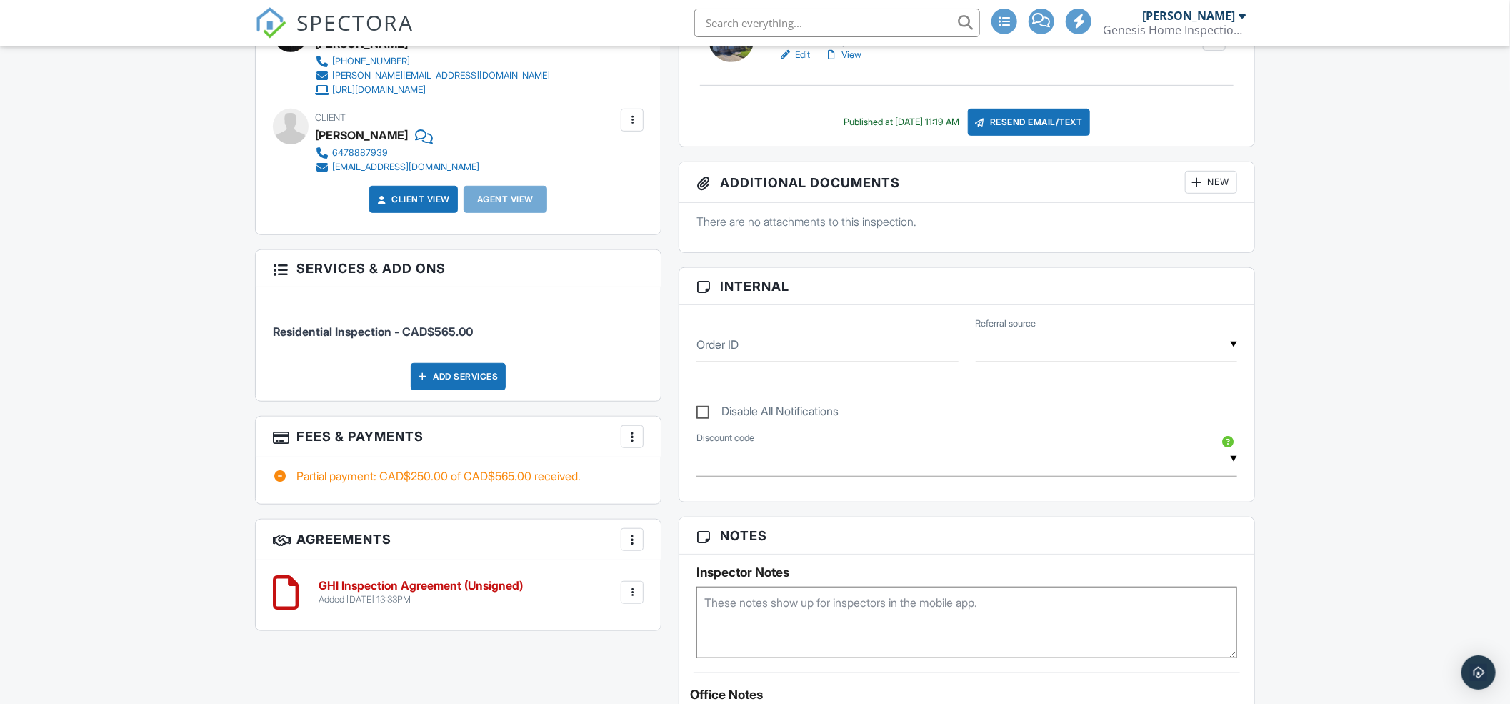
scroll to position [476, 0]
